Goal: Task Accomplishment & Management: Complete application form

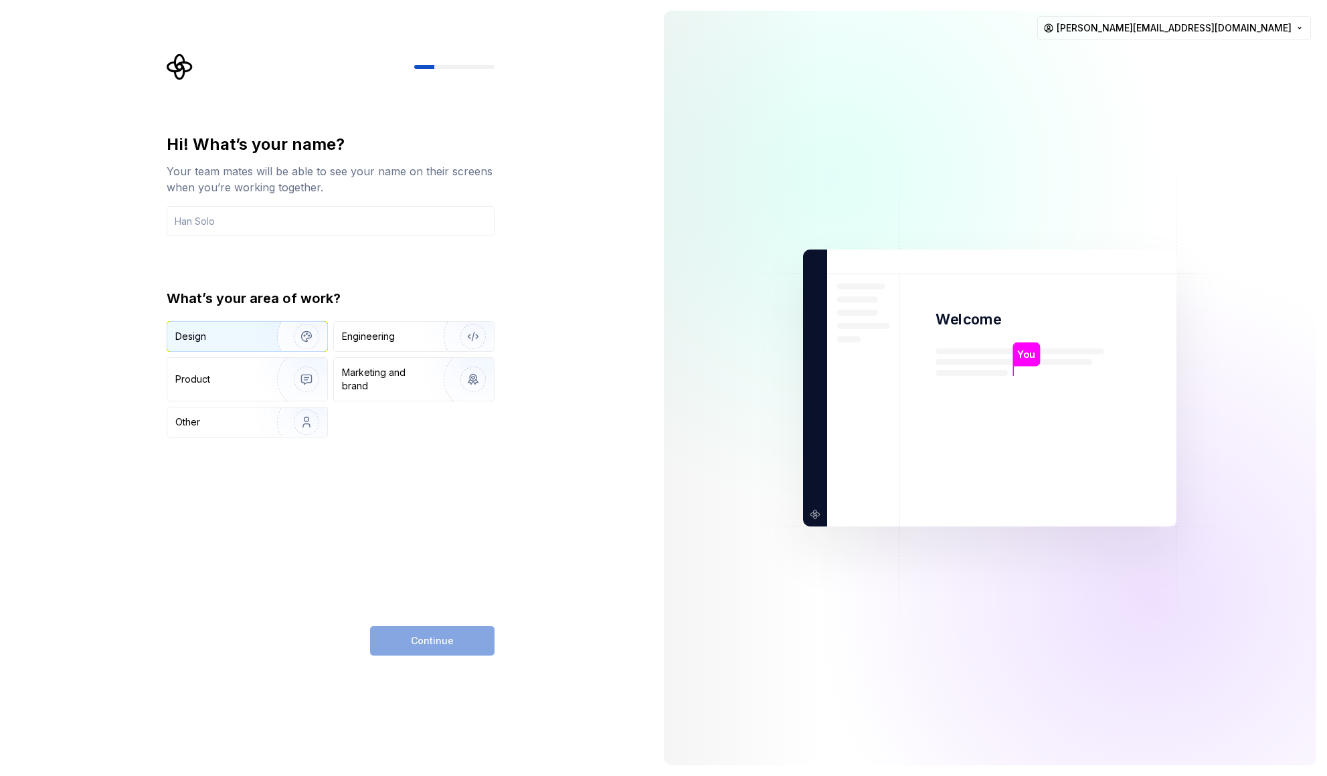
click at [214, 331] on div "Design" at bounding box center [217, 336] width 84 height 13
drag, startPoint x: 450, startPoint y: 647, endPoint x: 438, endPoint y: 631, distance: 20.1
click at [450, 646] on div "Continue" at bounding box center [432, 640] width 124 height 29
click at [219, 222] on input "text" at bounding box center [331, 220] width 328 height 29
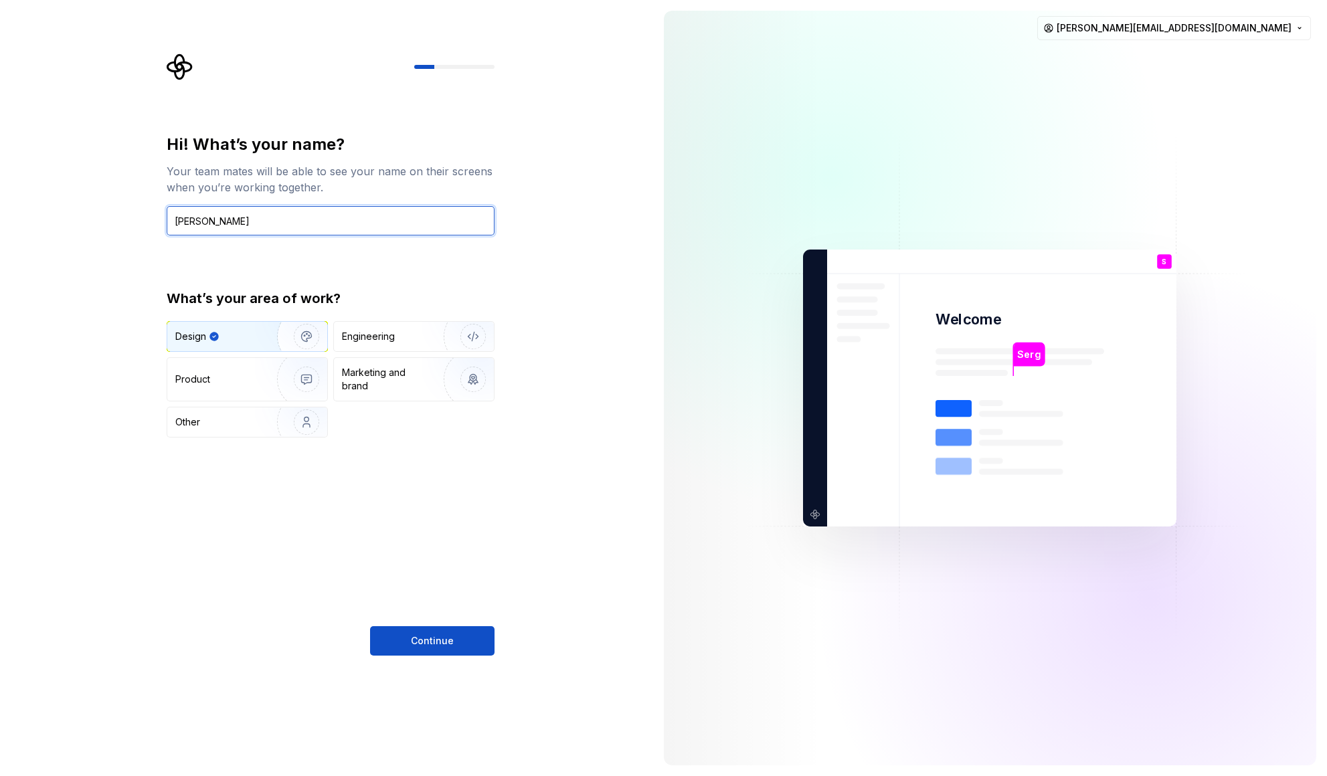
type input "[PERSON_NAME]"
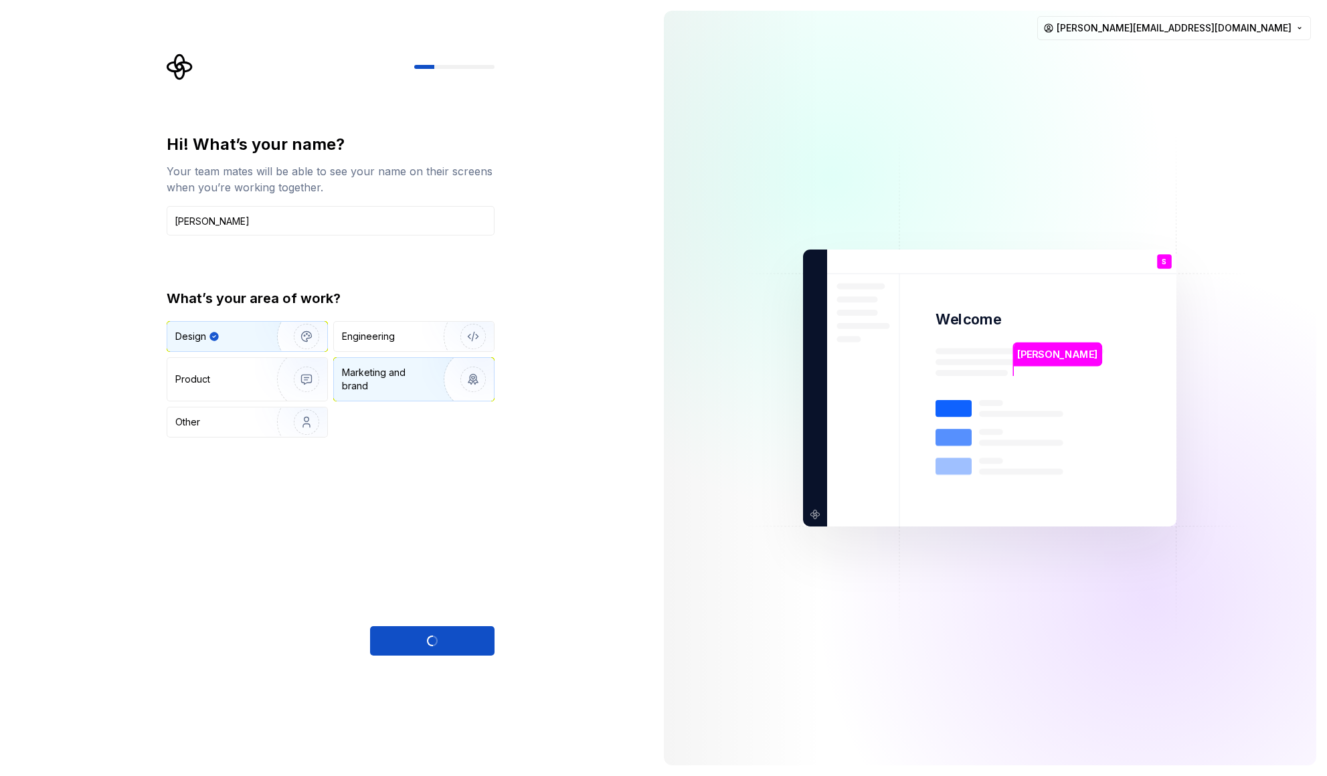
drag, startPoint x: 418, startPoint y: 327, endPoint x: 420, endPoint y: 371, distance: 44.9
click at [419, 327] on div "Engineering" at bounding box center [414, 336] width 160 height 29
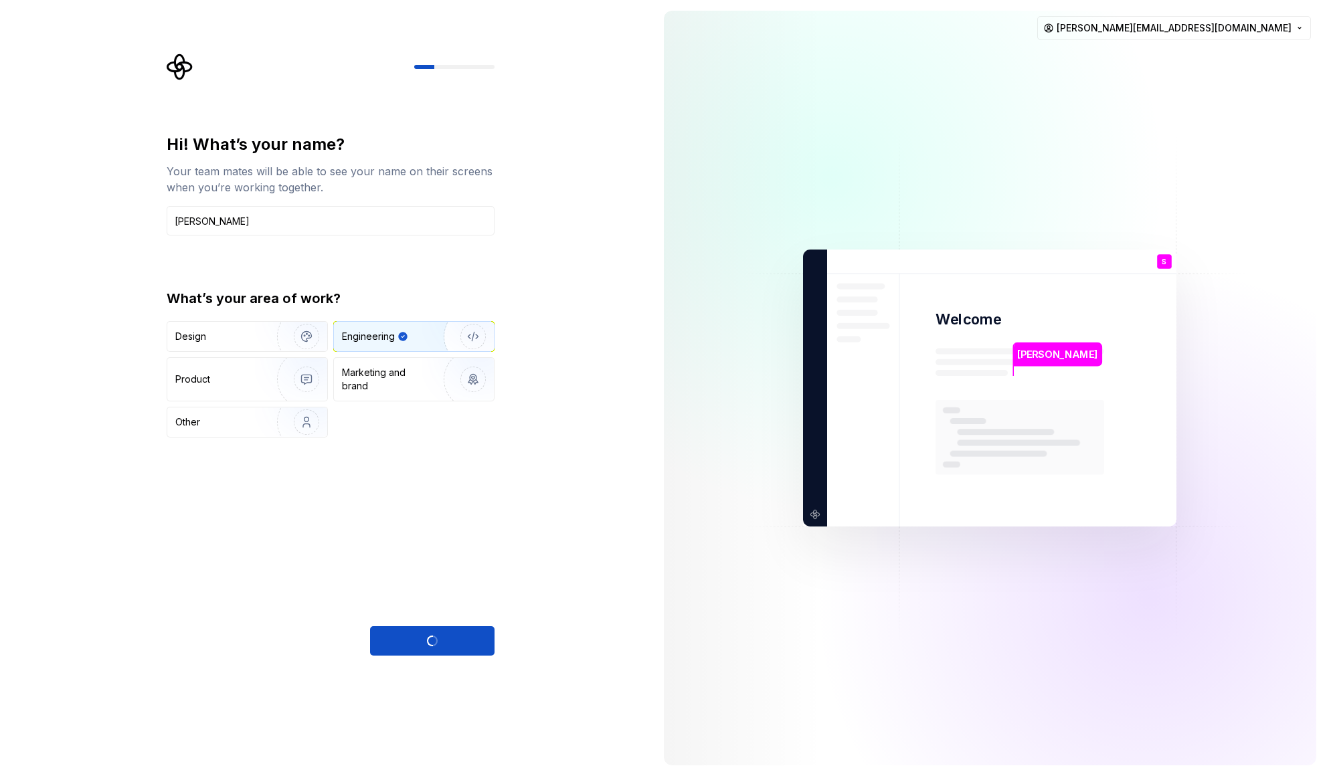
click at [219, 313] on div "What’s your area of work? Design Engineering Product Marketing and brand Other" at bounding box center [331, 363] width 328 height 149
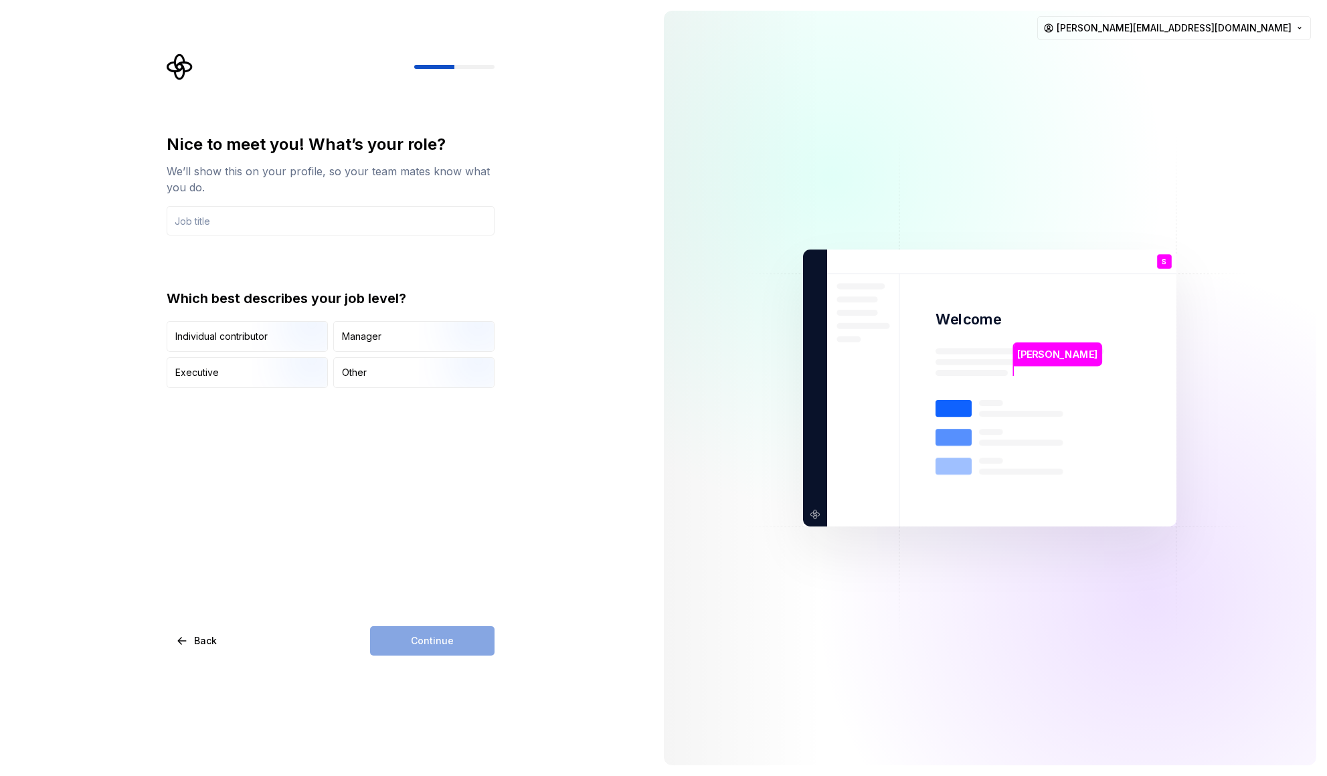
click at [220, 327] on div "Individual contributor" at bounding box center [247, 336] width 160 height 29
click at [260, 236] on div "Nice to meet you! What’s your role? We’ll show this on your profile, so your te…" at bounding box center [331, 261] width 328 height 254
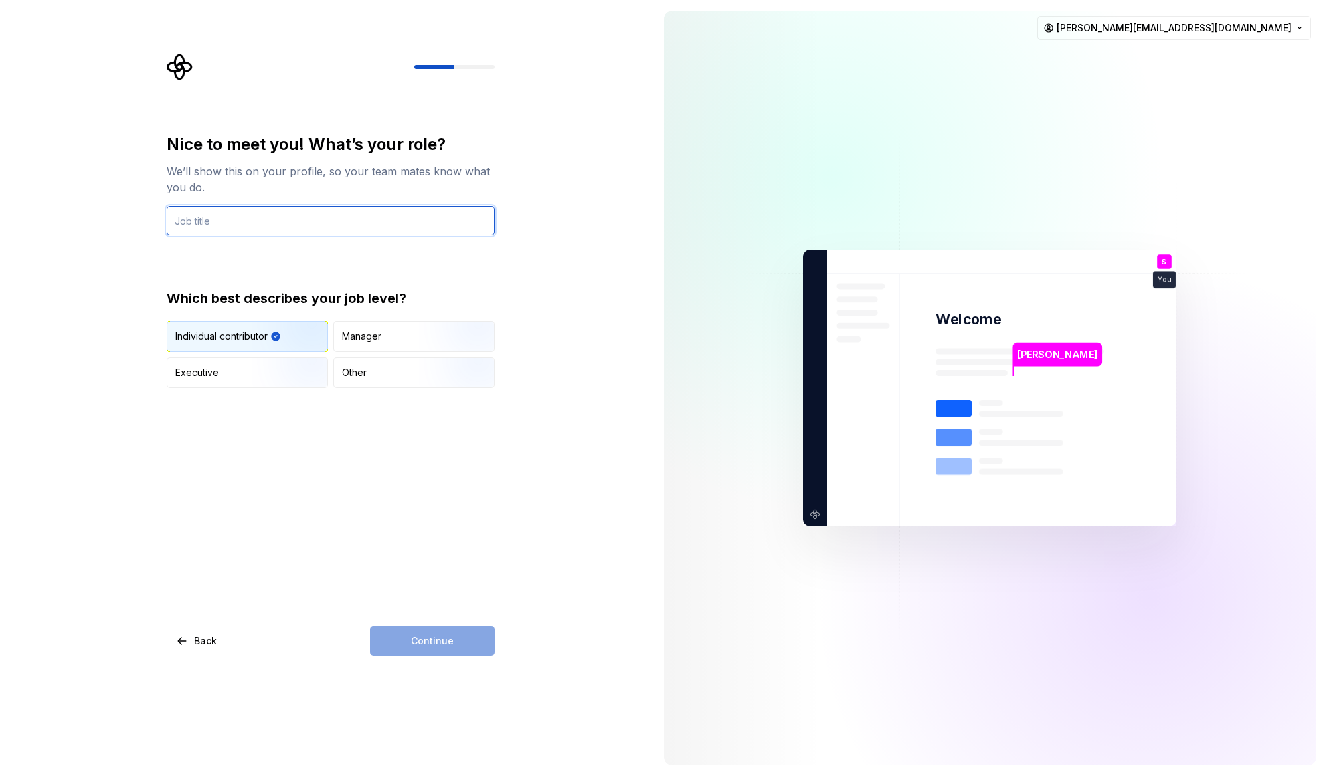
click at [247, 224] on input "text" at bounding box center [331, 220] width 328 height 29
type input "Creative Director"
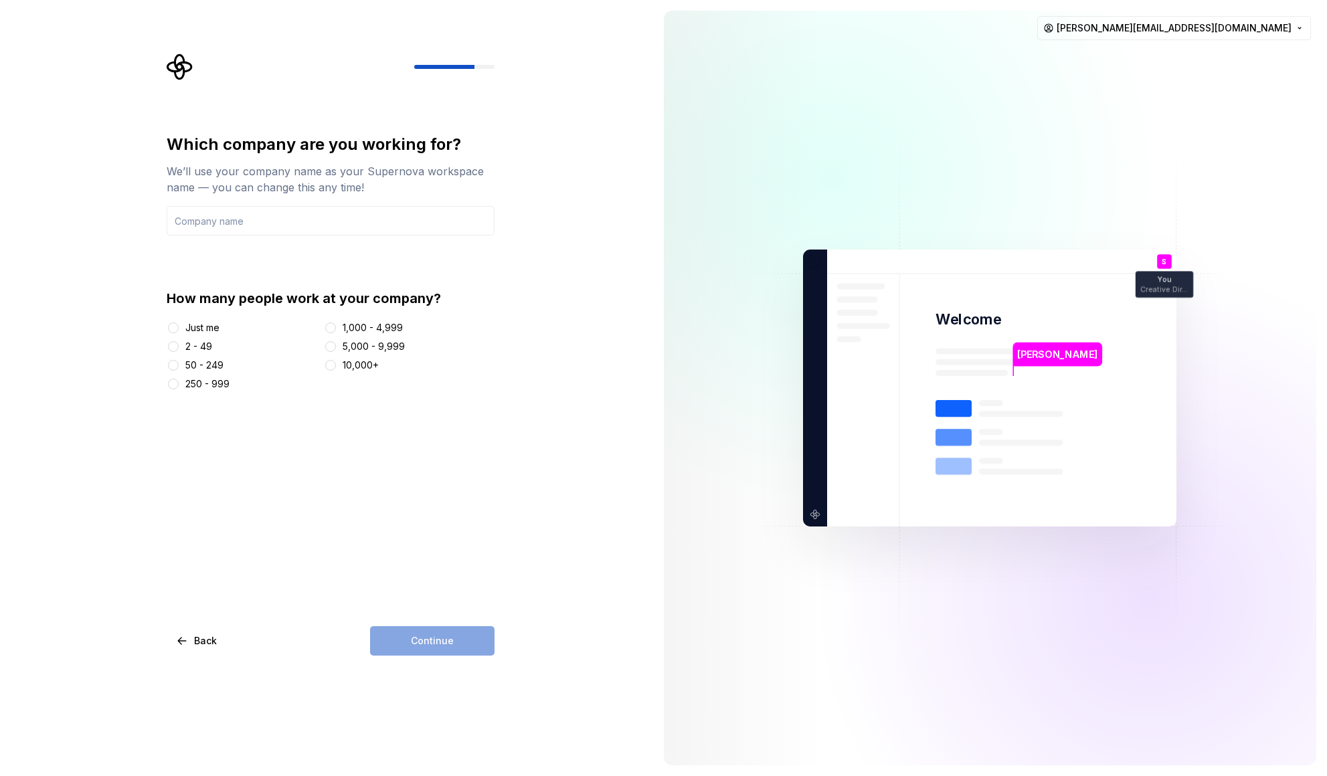
click at [990, 435] on icon at bounding box center [1020, 460] width 169 height 120
click at [451, 633] on div "Continue" at bounding box center [432, 640] width 124 height 29
click at [176, 325] on button "Just me" at bounding box center [173, 328] width 11 height 11
click at [189, 353] on div "2 - 49" at bounding box center [198, 346] width 27 height 13
click at [179, 352] on button "2 - 49" at bounding box center [173, 346] width 11 height 11
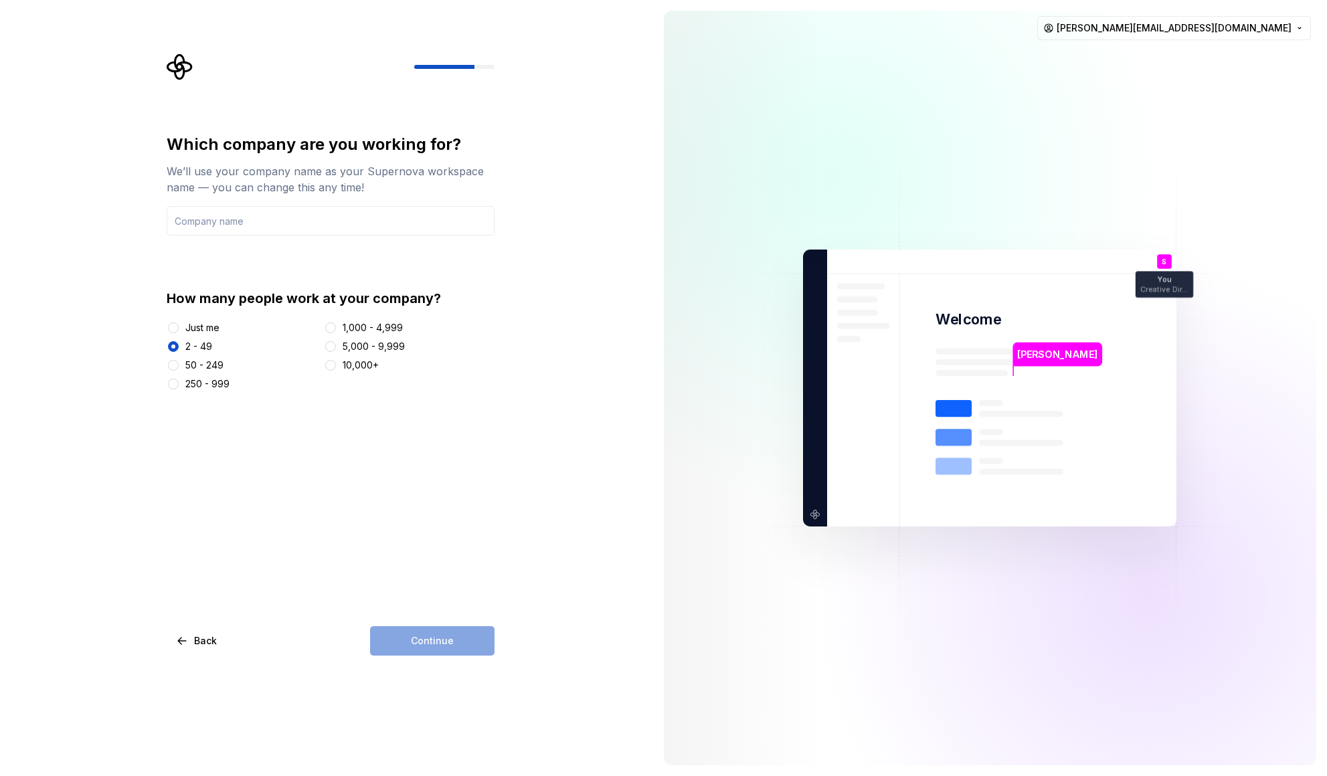
click at [405, 635] on div "Continue" at bounding box center [432, 640] width 124 height 29
click at [226, 213] on input "text" at bounding box center [331, 220] width 328 height 29
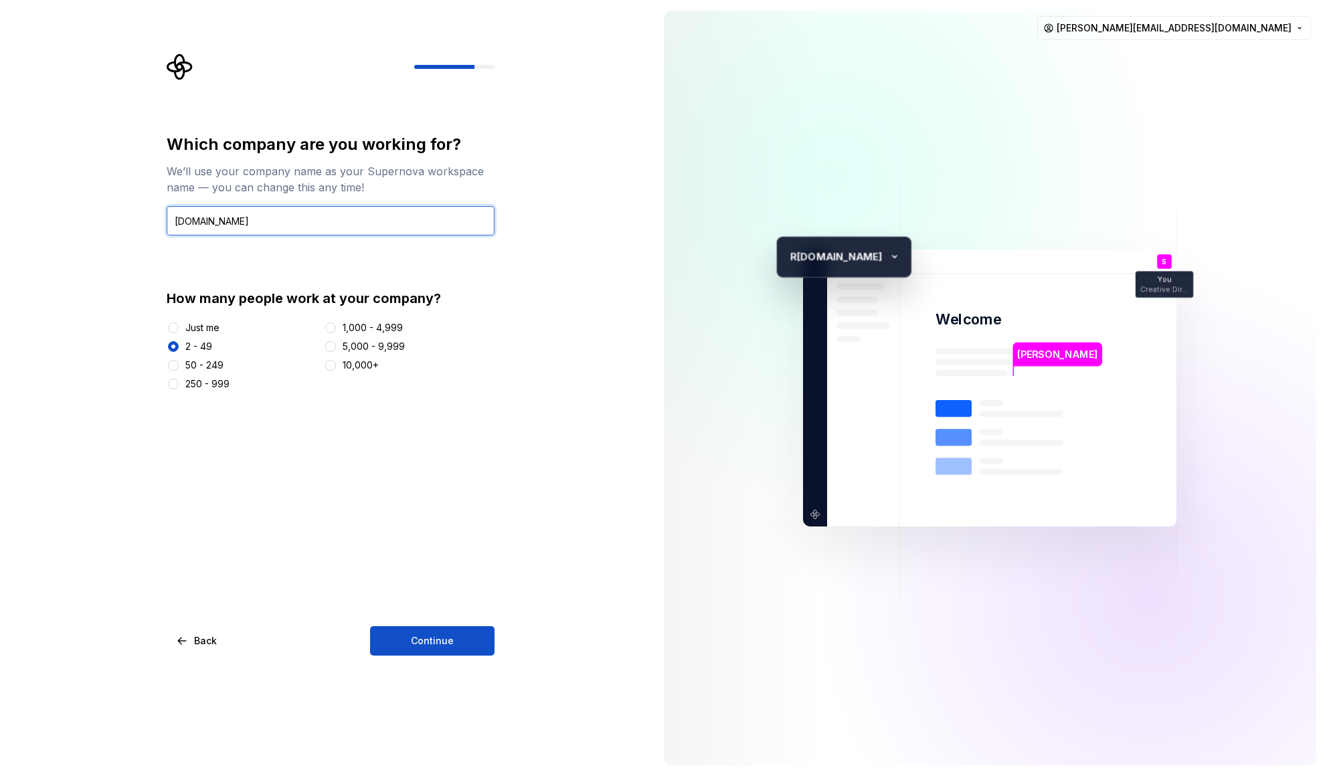
type input "[DOMAIN_NAME]"
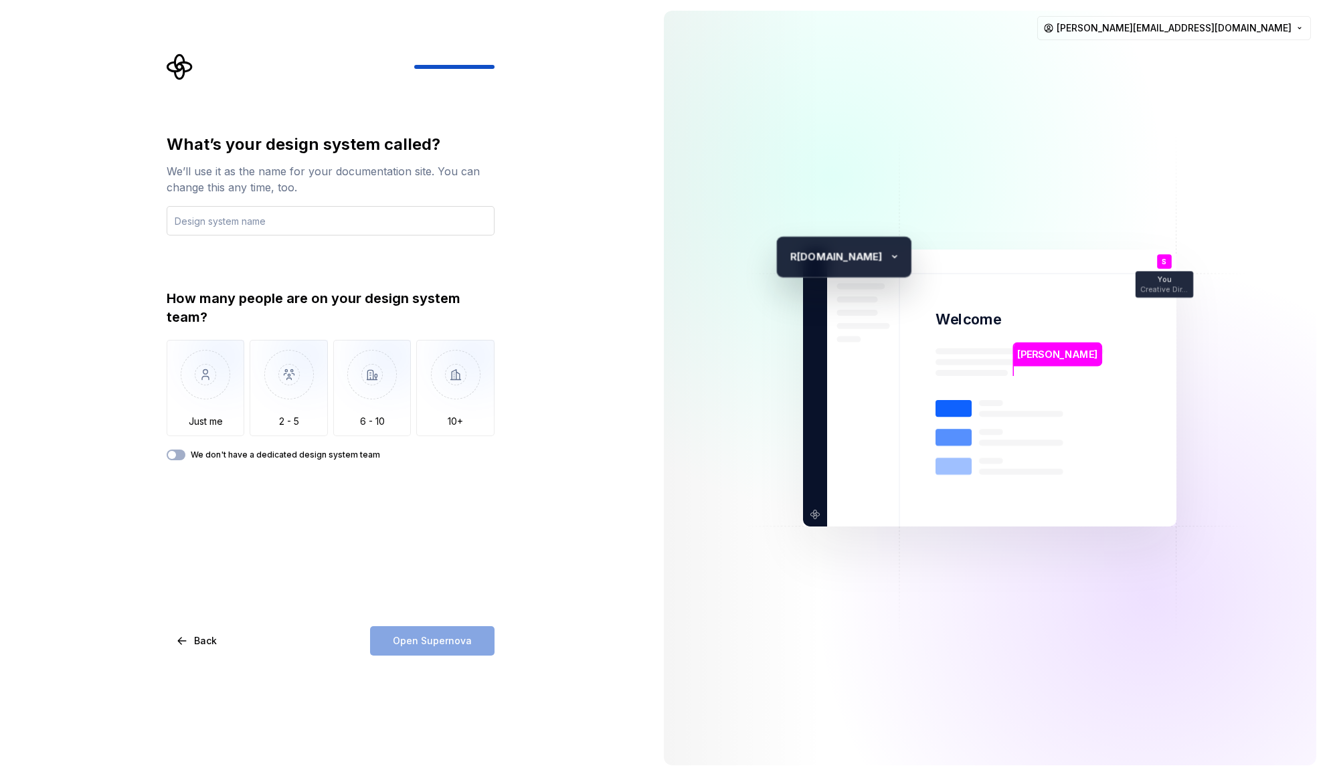
click at [254, 215] on input "text" at bounding box center [331, 220] width 328 height 29
type input "RGS"
click at [92, 404] on div "What’s your design system called? We’ll use it as the name for your documentati…" at bounding box center [326, 388] width 653 height 776
click at [292, 383] on img "button" at bounding box center [289, 385] width 78 height 90
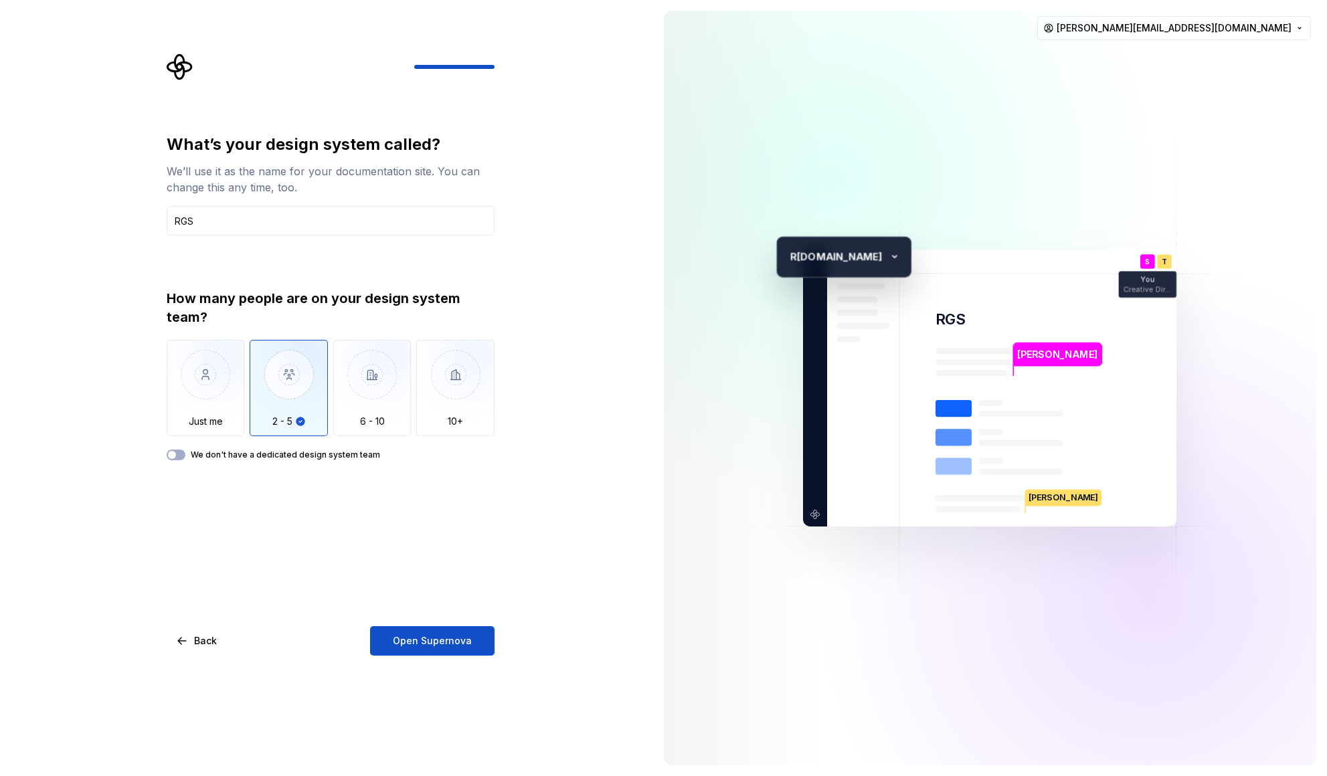
drag, startPoint x: 229, startPoint y: 466, endPoint x: 225, endPoint y: 452, distance: 14.6
click at [229, 460] on div "What’s your design system called? We’ll use it as the name for your documentati…" at bounding box center [331, 395] width 328 height 522
click at [225, 452] on label "We don't have a dedicated design system team" at bounding box center [285, 455] width 189 height 11
click at [185, 452] on button "We don't have a dedicated design system team" at bounding box center [176, 455] width 19 height 11
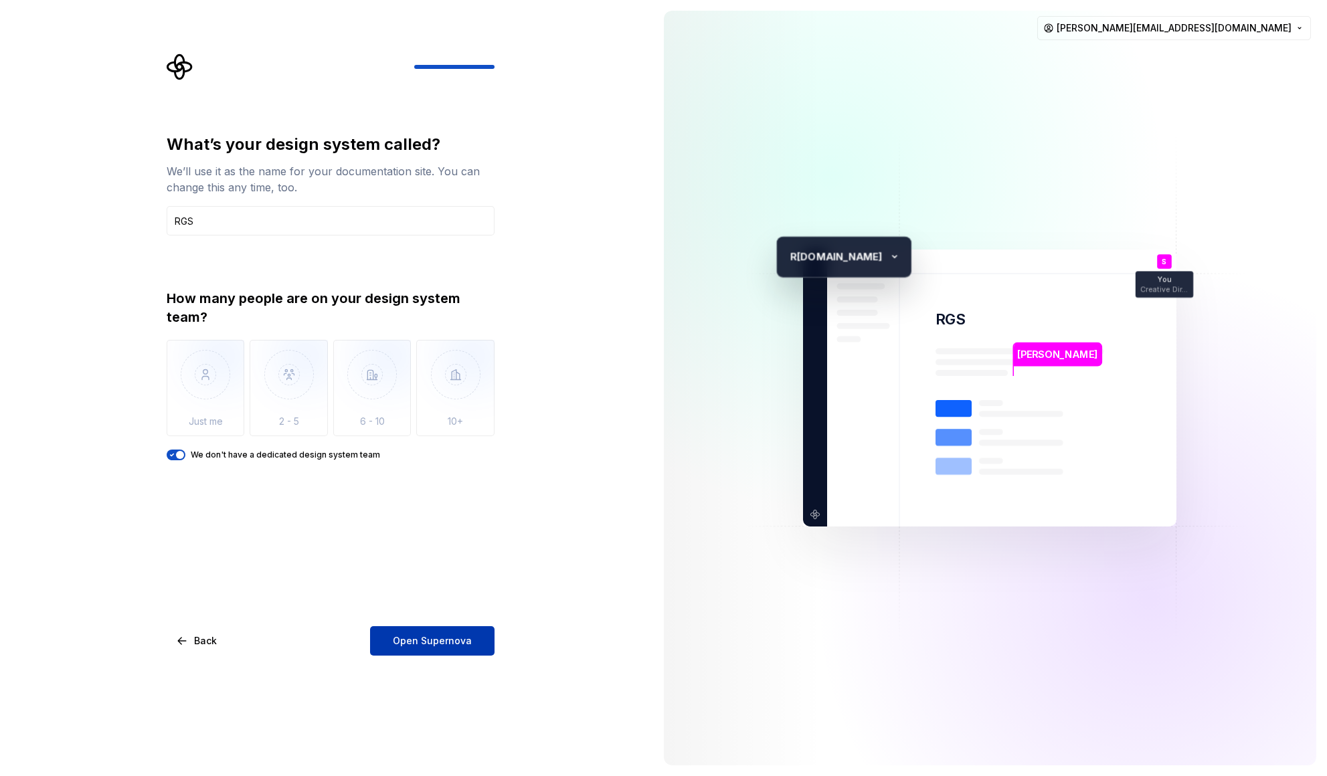
click at [401, 632] on button "Open Supernova" at bounding box center [432, 640] width 124 height 29
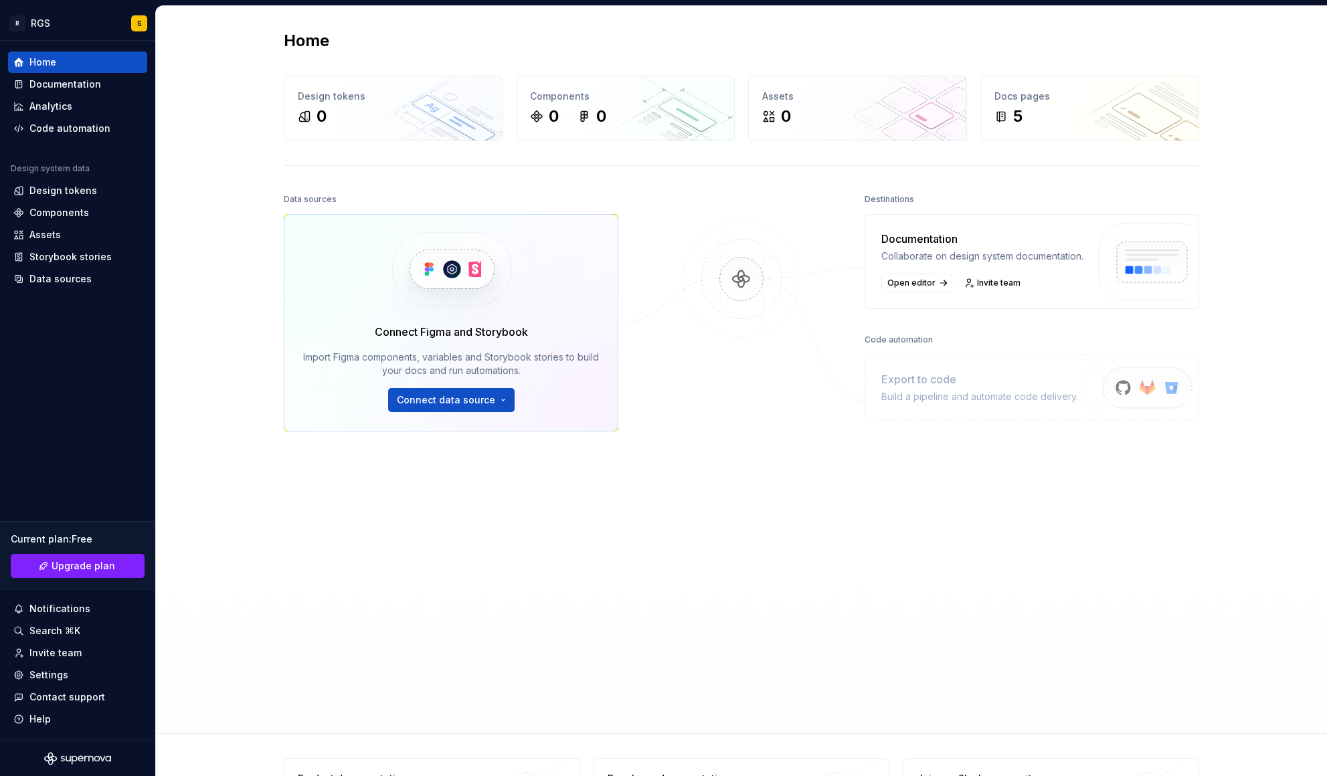
click at [400, 537] on div "Data sources Connect Figma and Storybook Import Figma components, variables and…" at bounding box center [451, 423] width 335 height 466
drag, startPoint x: 331, startPoint y: 353, endPoint x: 442, endPoint y: 340, distance: 111.2
click at [442, 340] on div "Connect Figma and Storybook Import Figma components, variables and Storybook st…" at bounding box center [451, 368] width 296 height 88
click at [538, 544] on div "Data sources Connect Figma and Storybook Import Figma components, variables and…" at bounding box center [451, 423] width 335 height 466
click at [700, 415] on div at bounding box center [742, 423] width 134 height 466
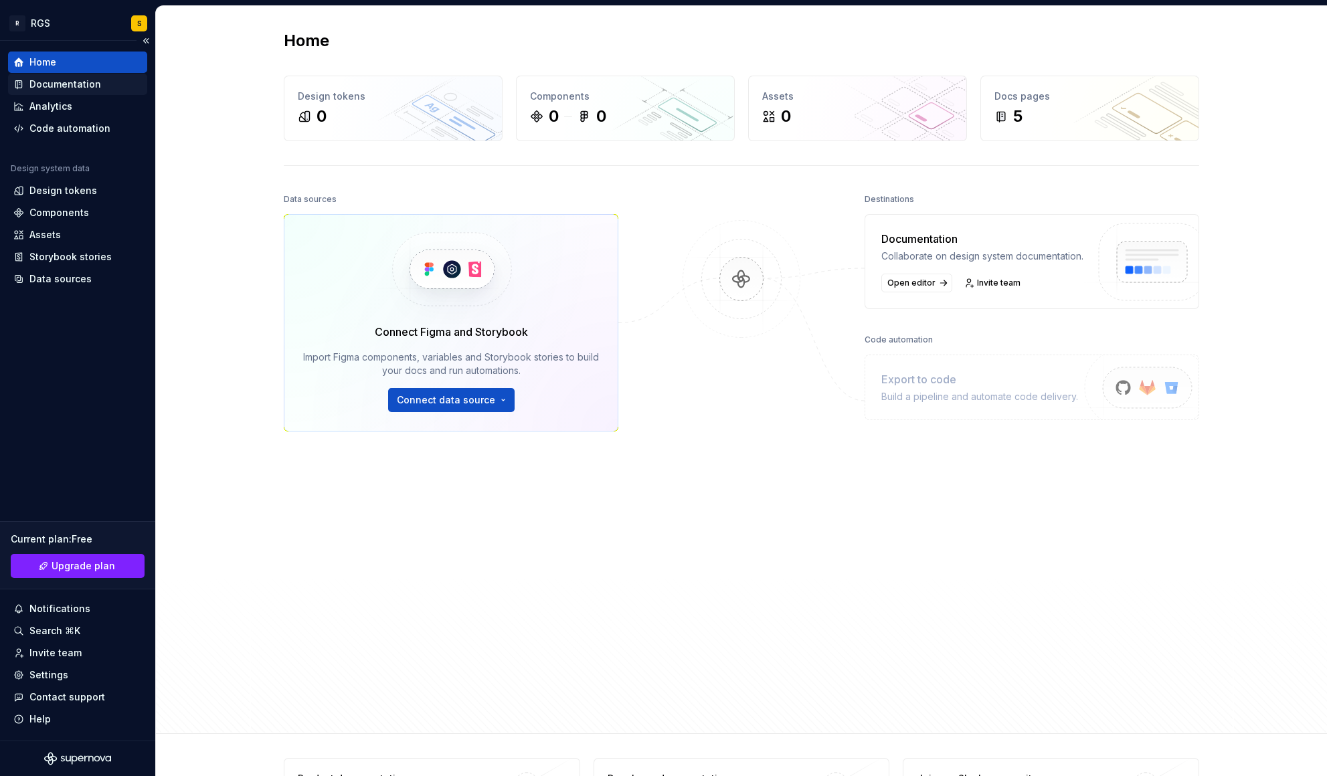
click at [64, 88] on div "Documentation" at bounding box center [65, 84] width 72 height 13
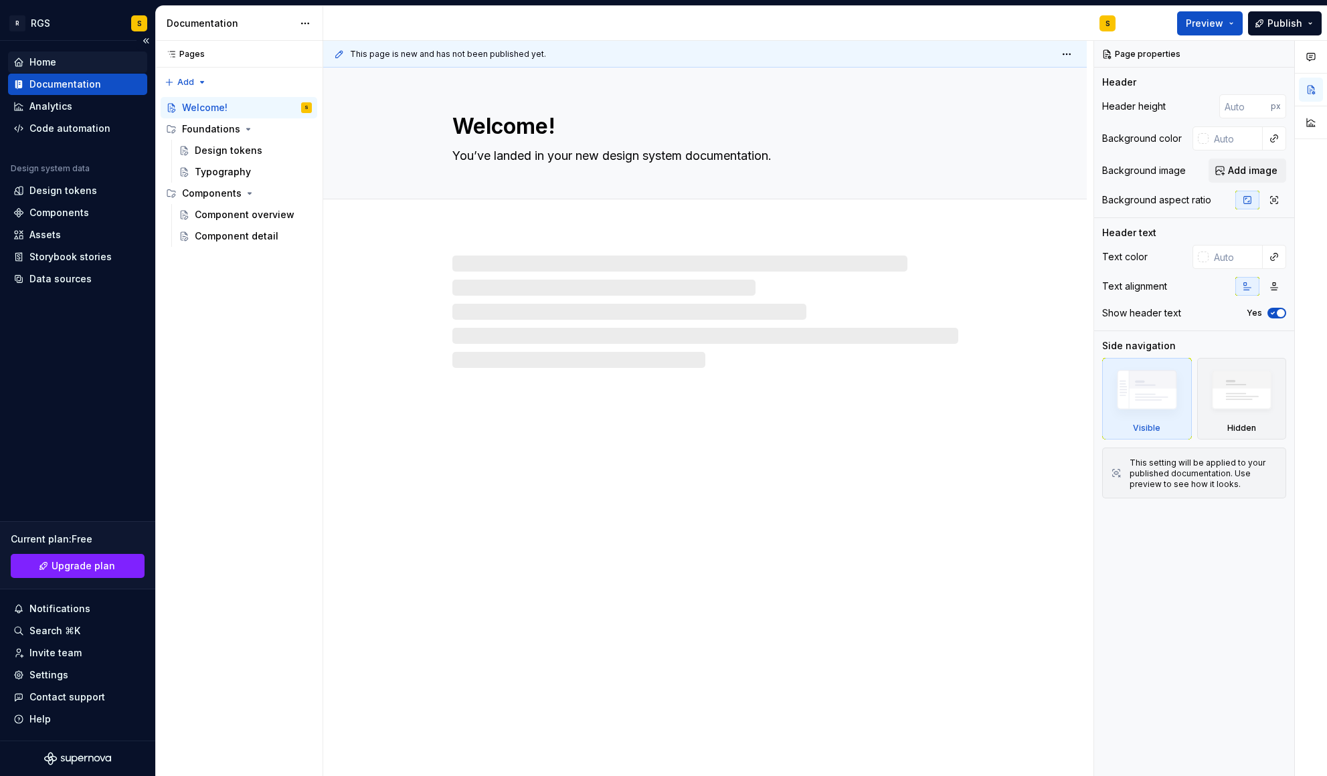
click at [43, 59] on div "Home" at bounding box center [42, 62] width 27 height 13
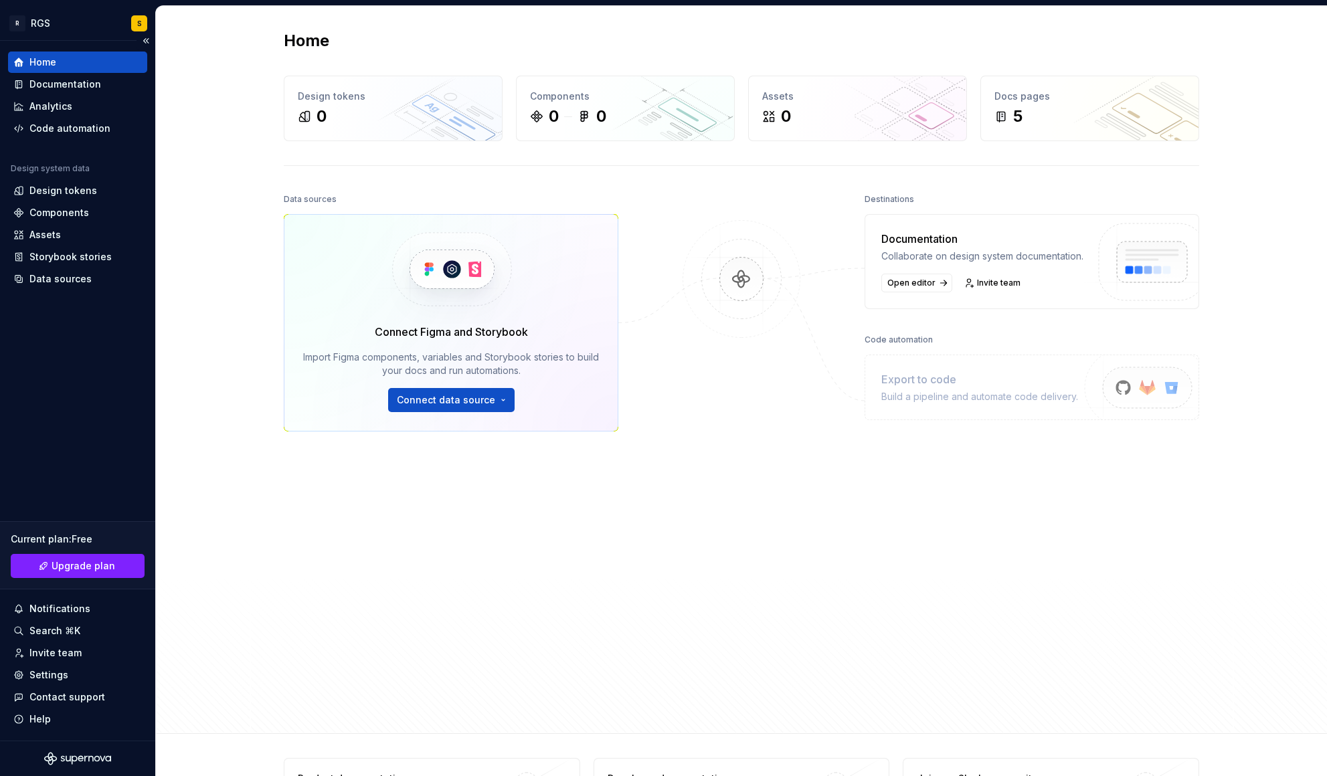
click at [39, 546] on div "Current plan : Free Upgrade plan" at bounding box center [77, 555] width 155 height 68
click at [441, 621] on div "Data sources Connect Figma and Storybook Import Figma components, variables and…" at bounding box center [451, 423] width 335 height 466
click at [960, 258] on div "Collaborate on design system documentation." at bounding box center [982, 256] width 202 height 13
drag, startPoint x: 892, startPoint y: 246, endPoint x: 1006, endPoint y: 272, distance: 116.9
click at [1006, 263] on div "Documentation Collaborate on design system documentation." at bounding box center [982, 247] width 202 height 32
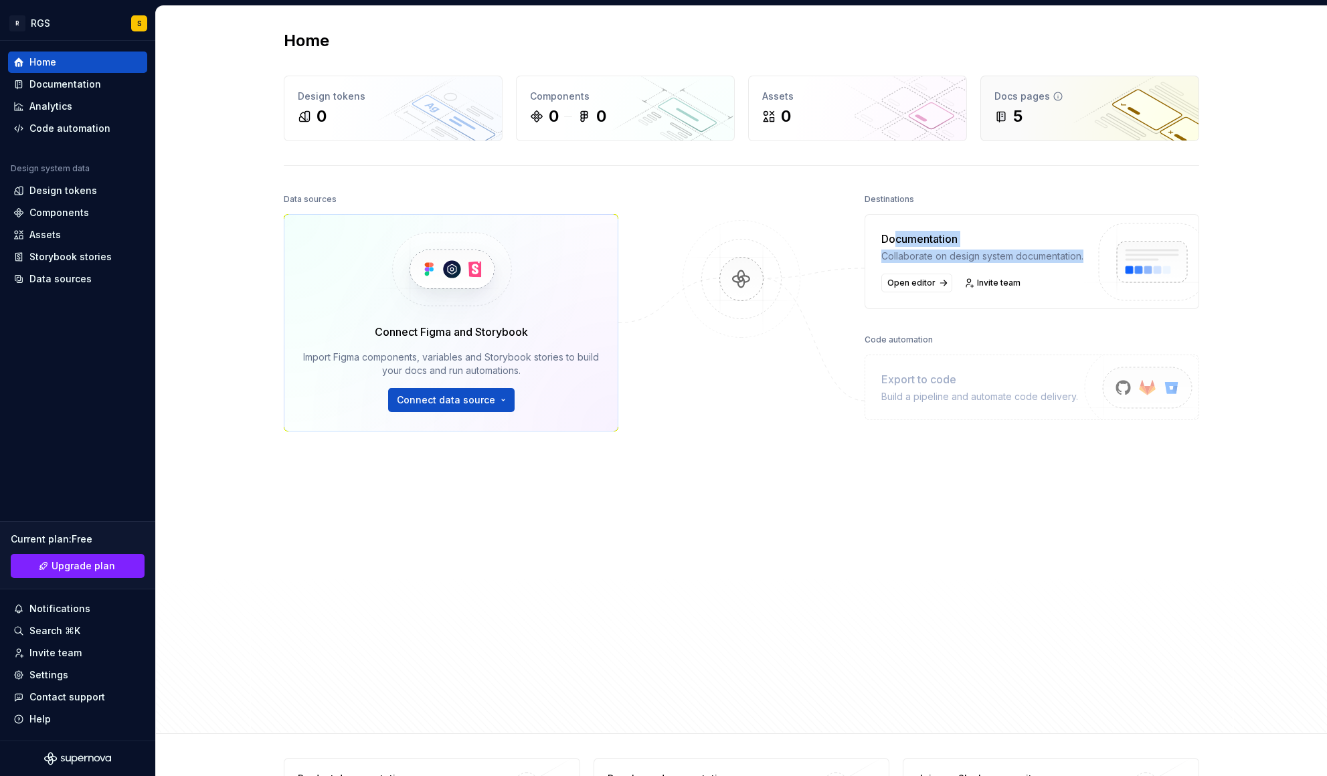
drag, startPoint x: 1092, startPoint y: 246, endPoint x: 1036, endPoint y: 114, distance: 143.3
click at [1091, 245] on img at bounding box center [1149, 276] width 141 height 109
click at [1030, 90] on div "Docs pages" at bounding box center [1089, 96] width 191 height 13
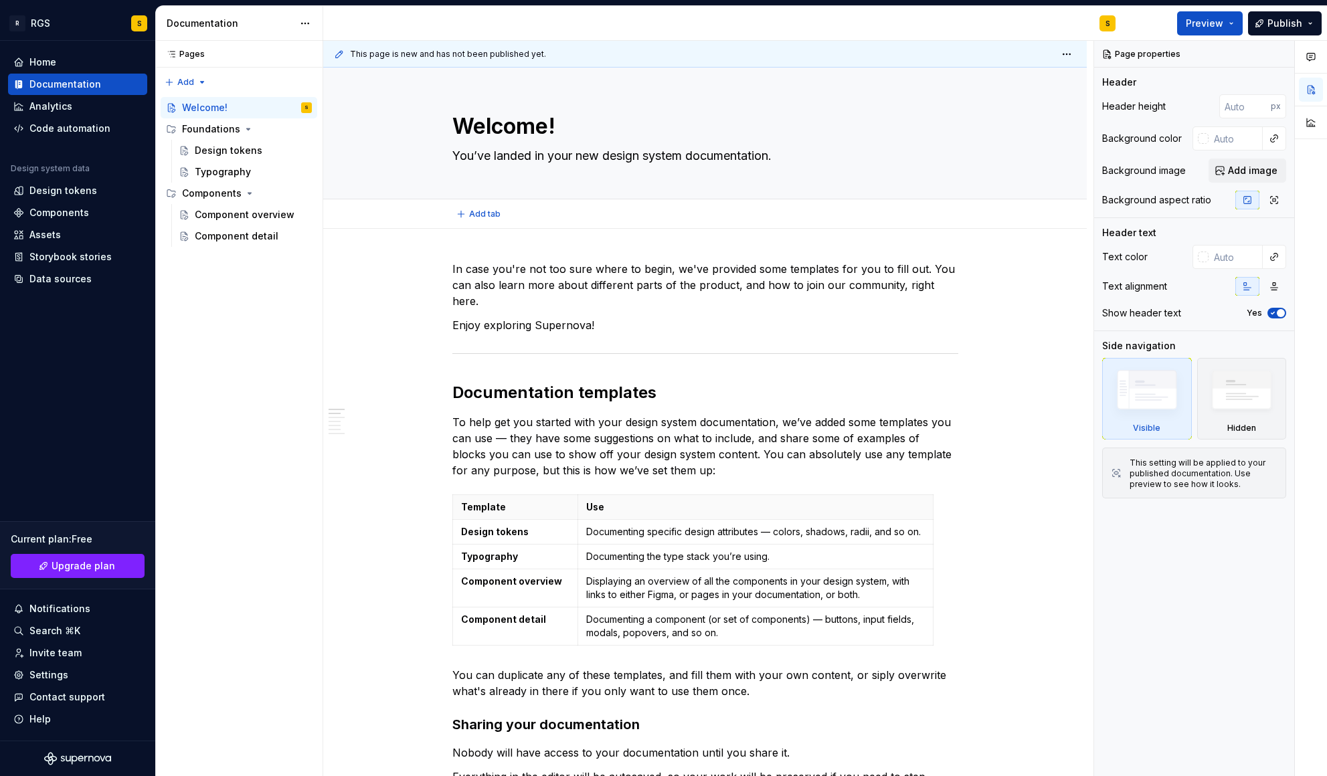
type textarea "*"
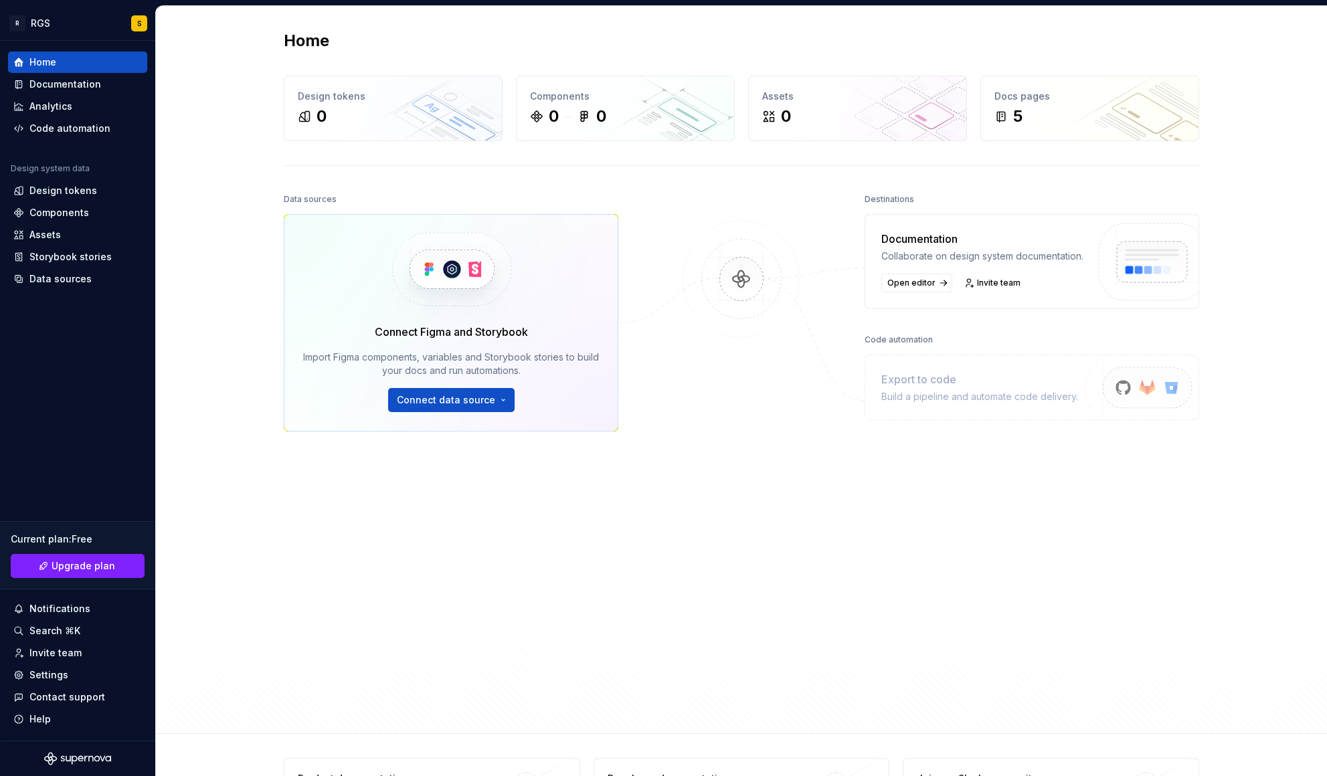
drag, startPoint x: 341, startPoint y: 515, endPoint x: 364, endPoint y: 440, distance: 78.3
click at [341, 514] on div "Data sources Connect Figma and Storybook Import Figma components, variables and…" at bounding box center [451, 423] width 335 height 466
click at [444, 405] on html "R RGS S Home Documentation Analytics Code automation Design system data Design …" at bounding box center [663, 388] width 1327 height 776
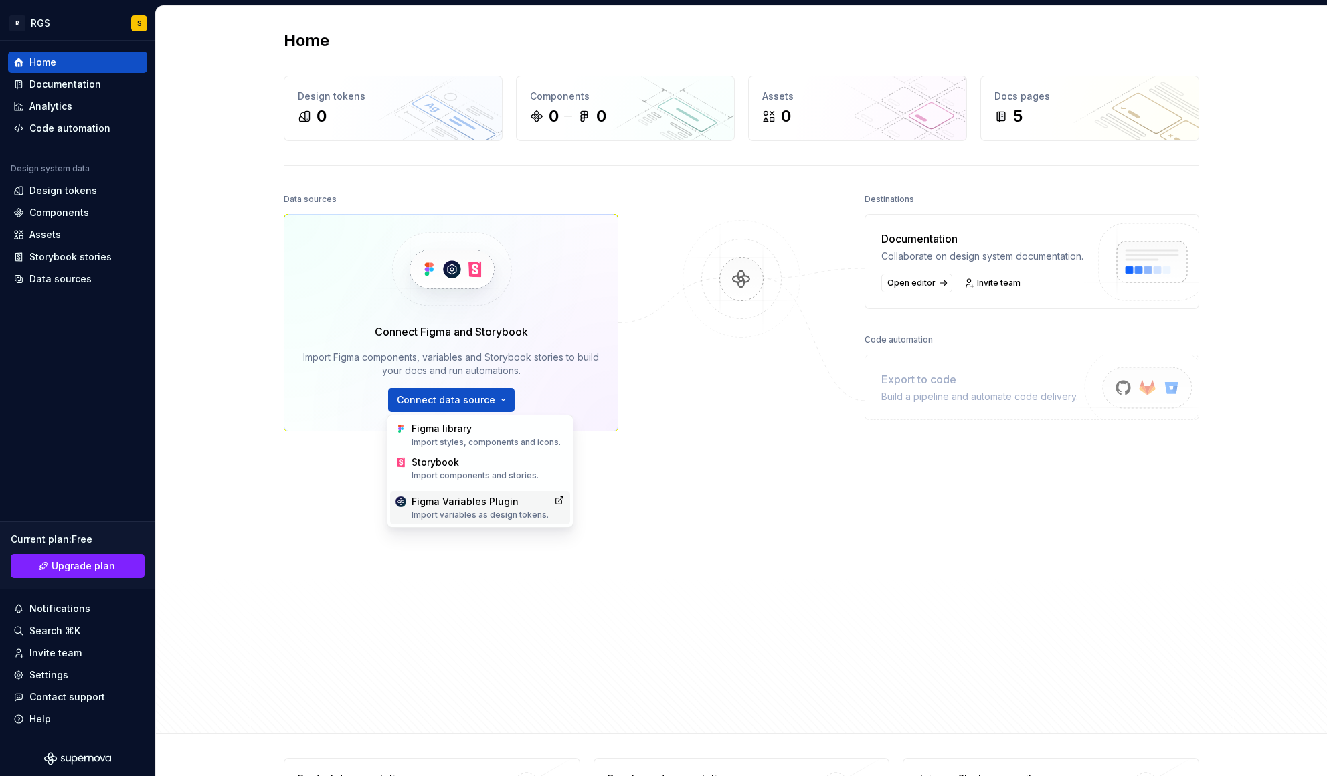
click at [454, 503] on div "Figma Variables Plugin Import variables as design tokens." at bounding box center [480, 507] width 137 height 25
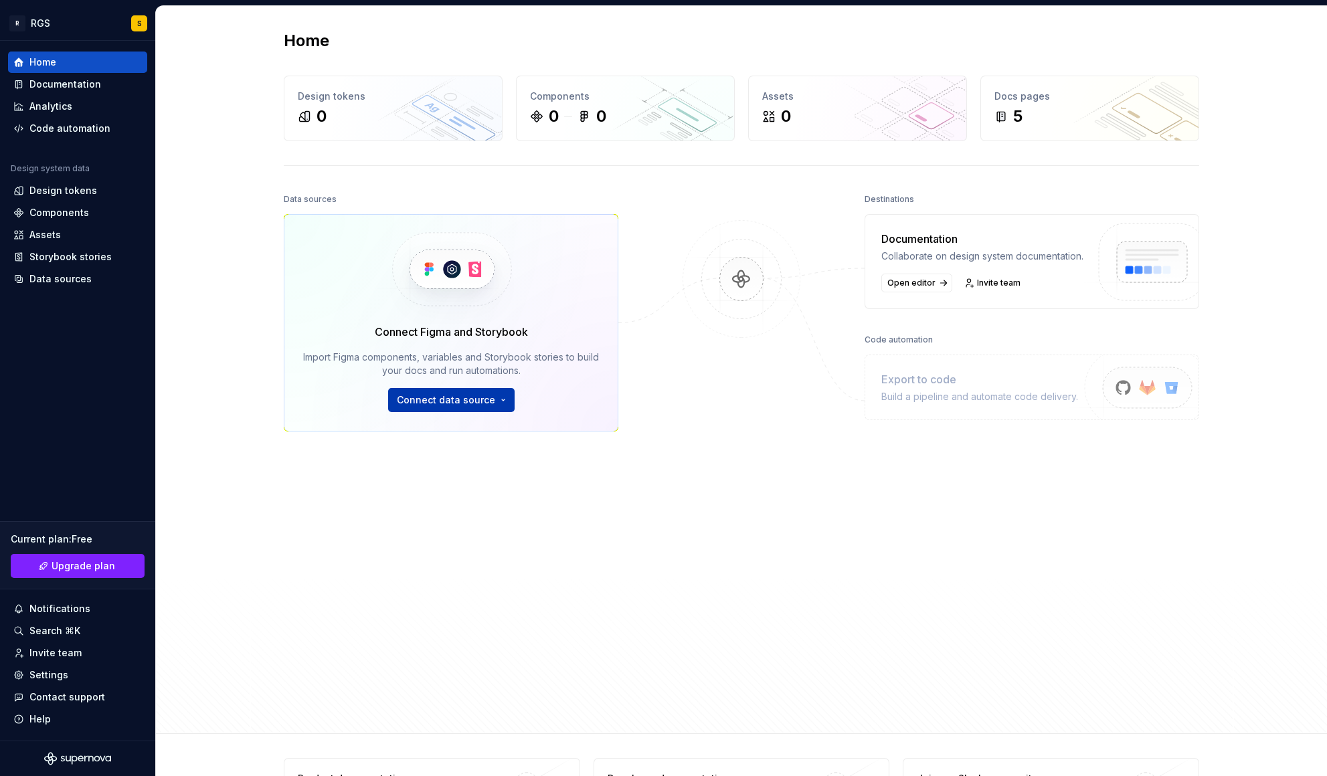
click at [470, 395] on html "R RGS S Home Documentation Analytics Code automation Design system data Design …" at bounding box center [663, 388] width 1327 height 776
